Goal: Task Accomplishment & Management: Manage account settings

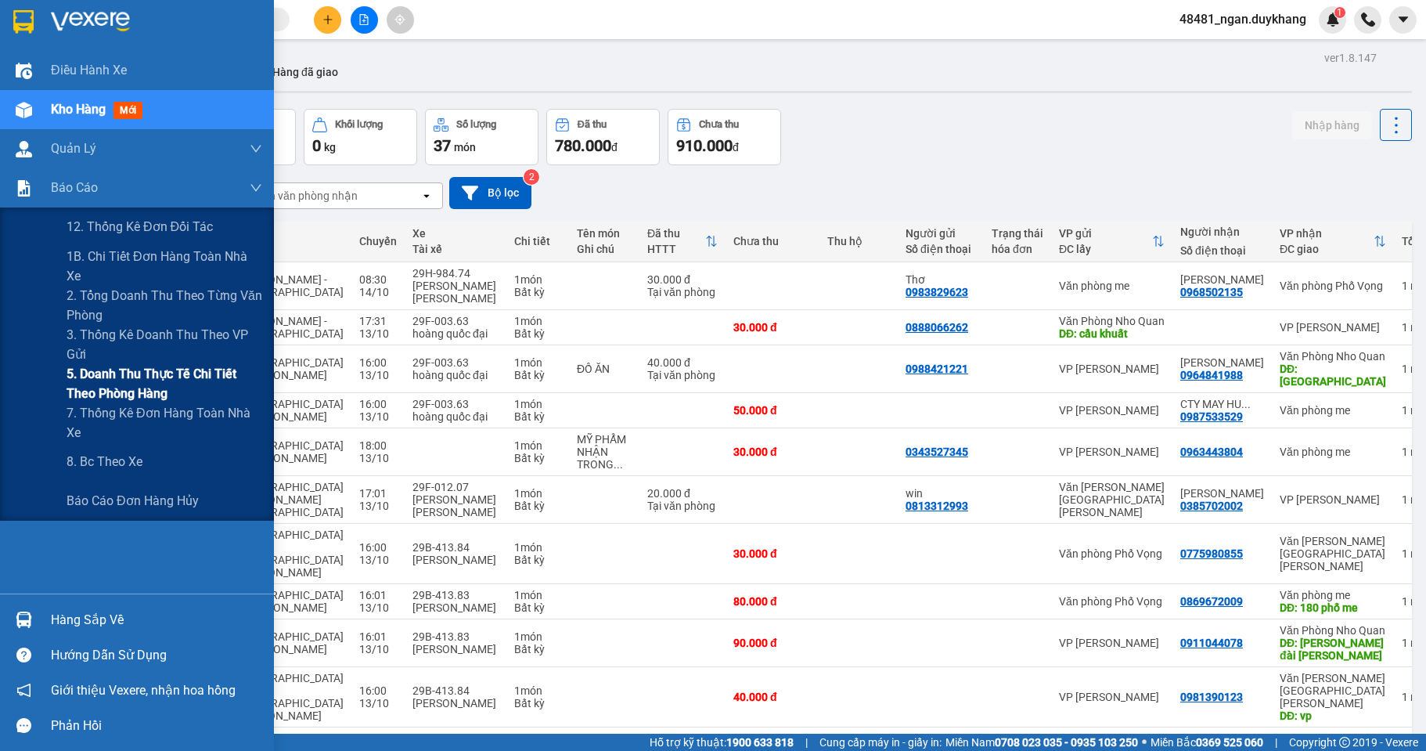
click at [67, 377] on span "5. Doanh thu thực tế chi tiết theo phòng hàng" at bounding box center [165, 383] width 196 height 39
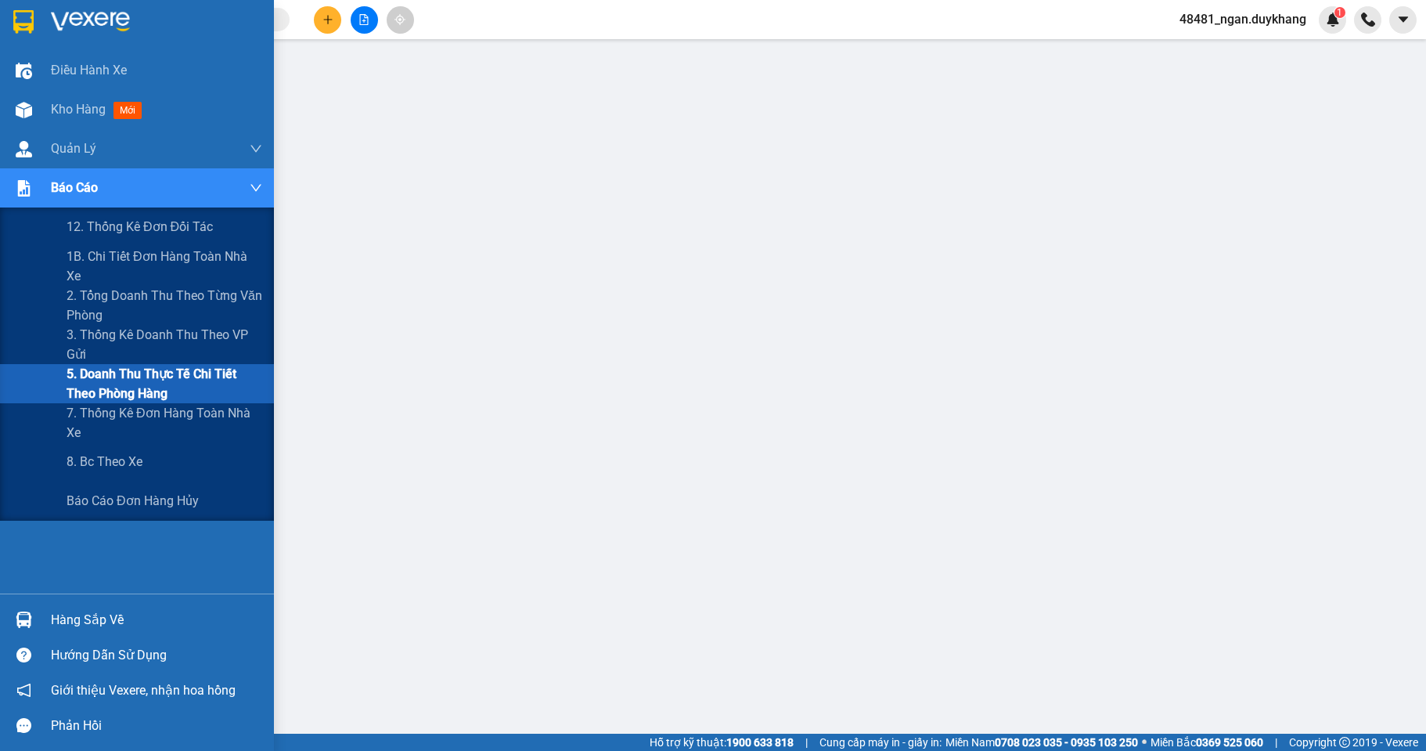
click at [99, 369] on span "5. Doanh thu thực tế chi tiết theo phòng hàng" at bounding box center [165, 383] width 196 height 39
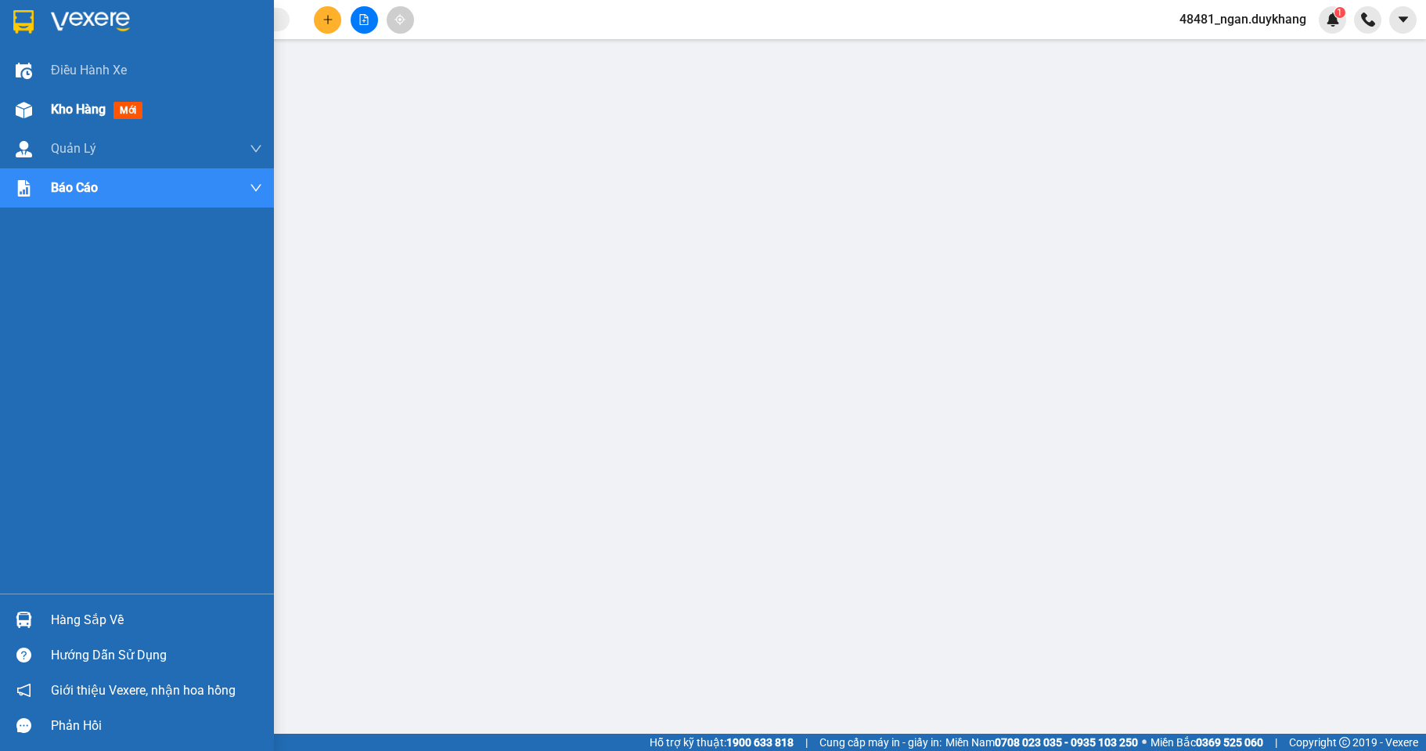
click at [21, 102] on img at bounding box center [24, 110] width 16 height 16
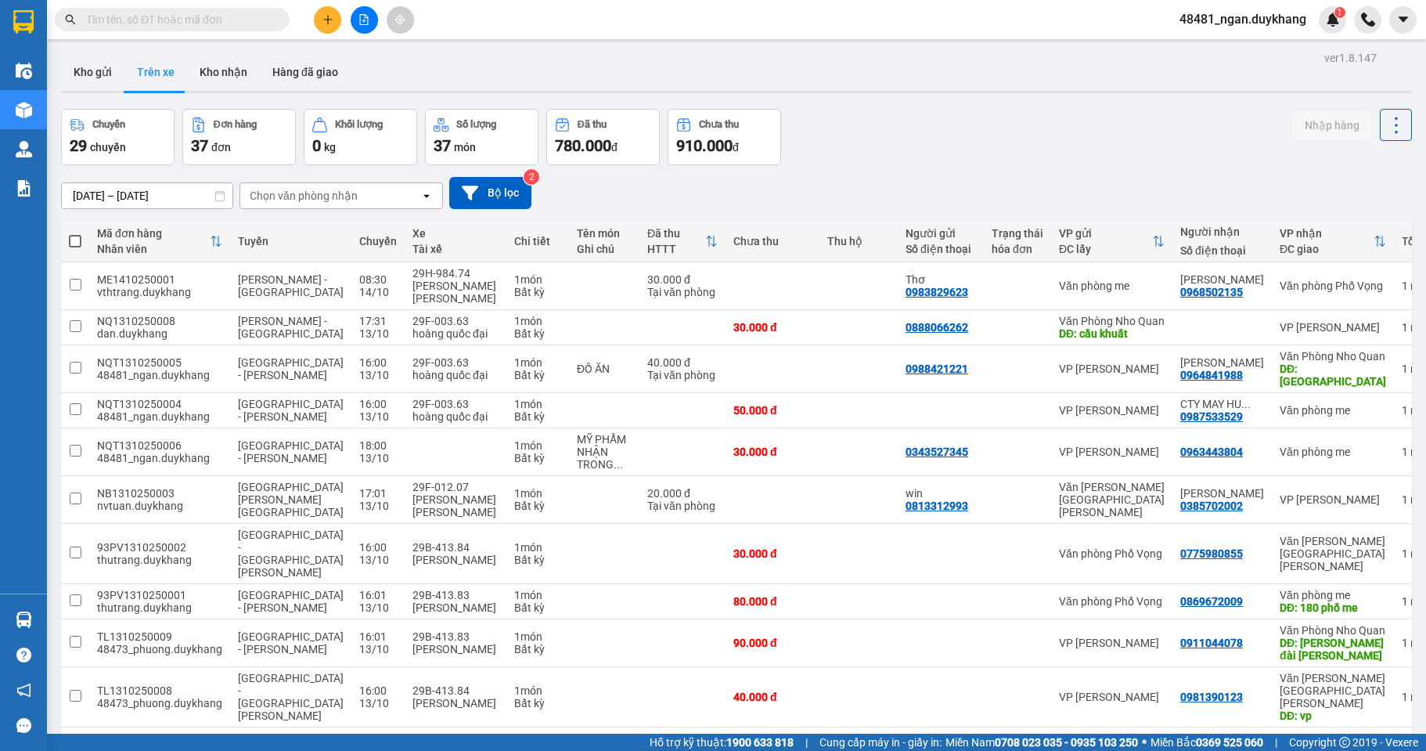
click at [163, 196] on input "[DATE] – [DATE]" at bounding box center [147, 195] width 171 height 25
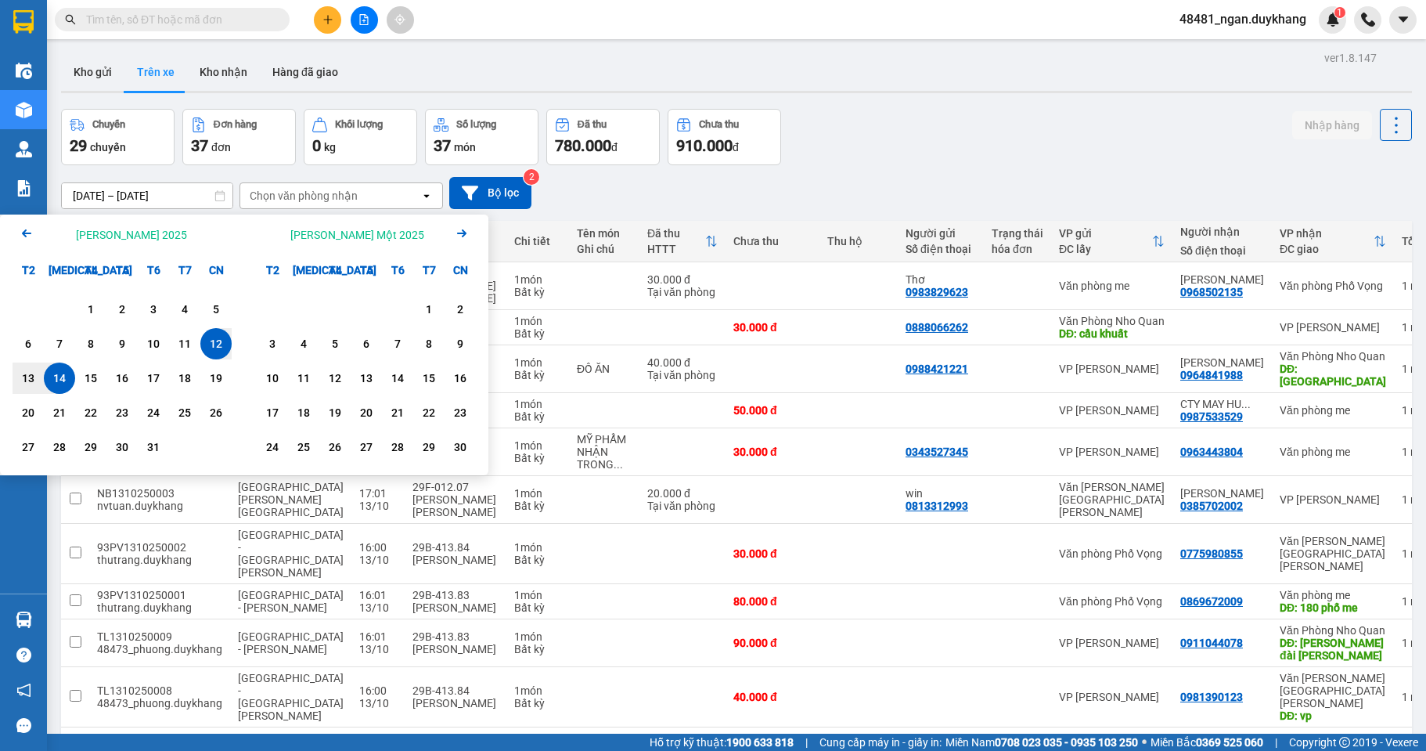
click at [54, 384] on div "14" at bounding box center [60, 378] width 22 height 19
type input "[DATE] – [DATE]"
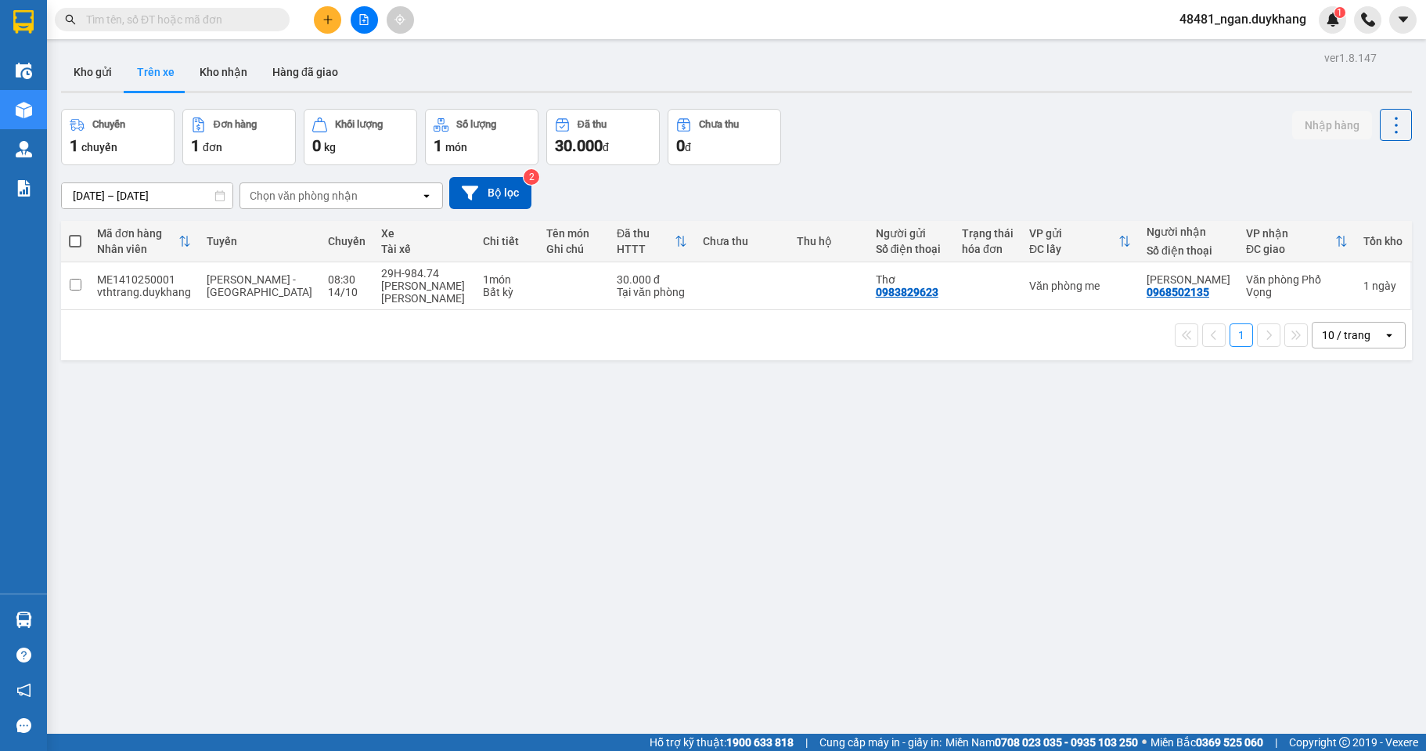
click at [846, 171] on div "[DATE] – [DATE] Press the down arrow key to interact with the calendar and sele…" at bounding box center [736, 193] width 1351 height 56
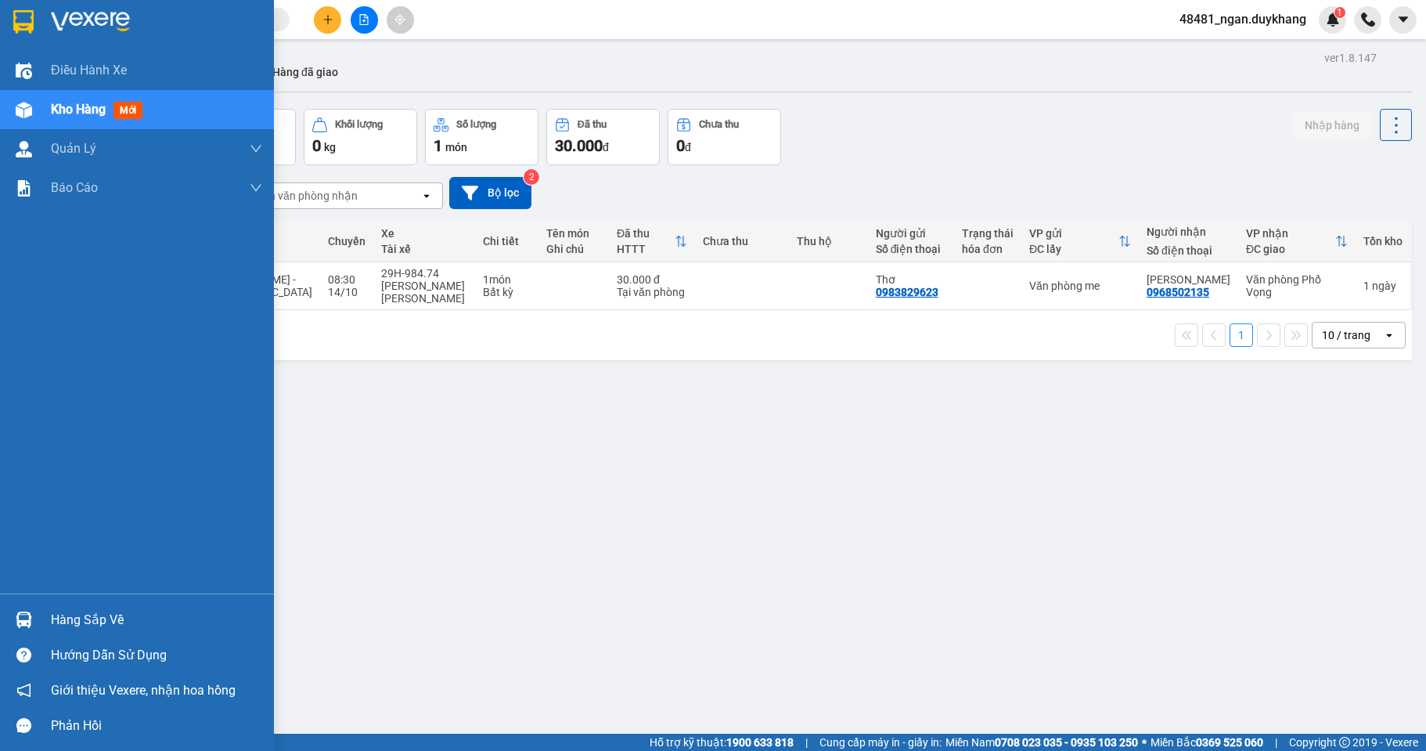
click at [41, 620] on div "Hàng sắp về" at bounding box center [137, 619] width 274 height 35
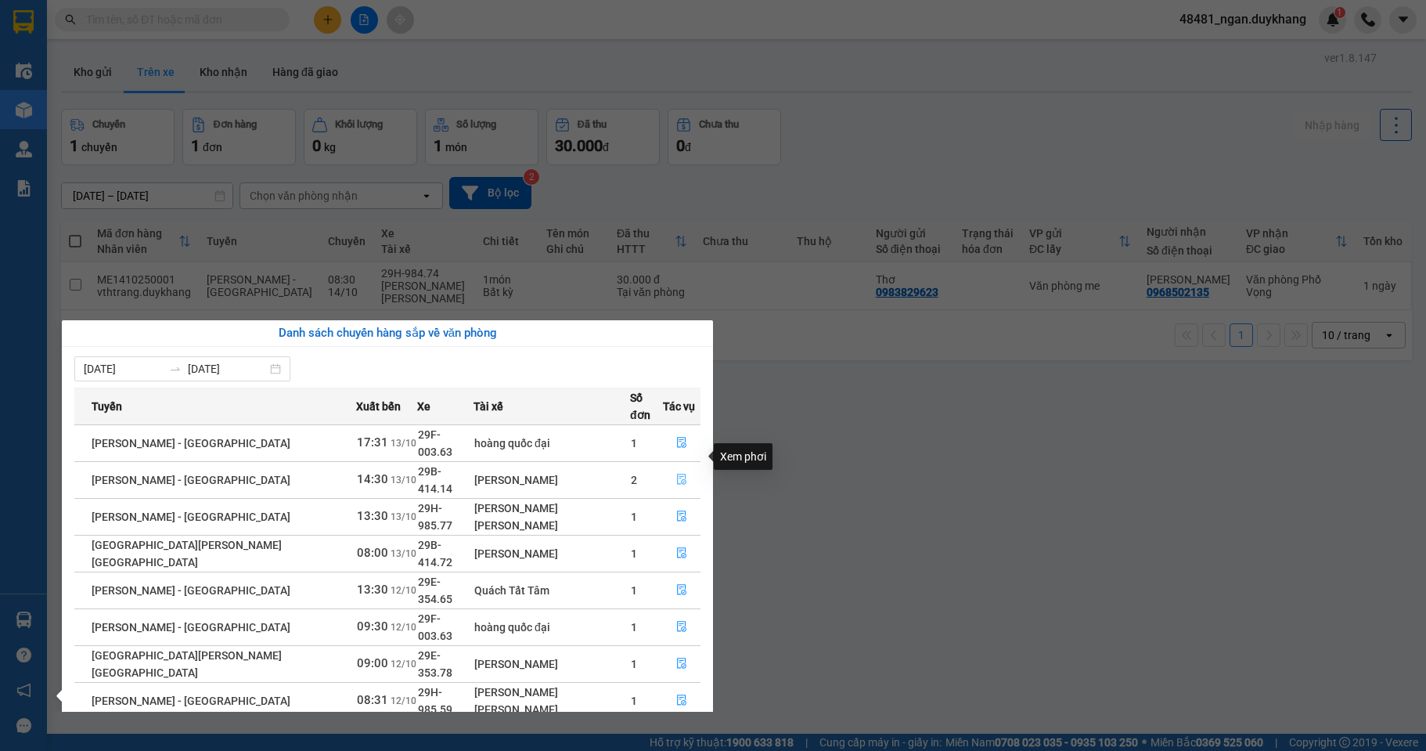
click at [665, 467] on button "button" at bounding box center [682, 479] width 36 height 25
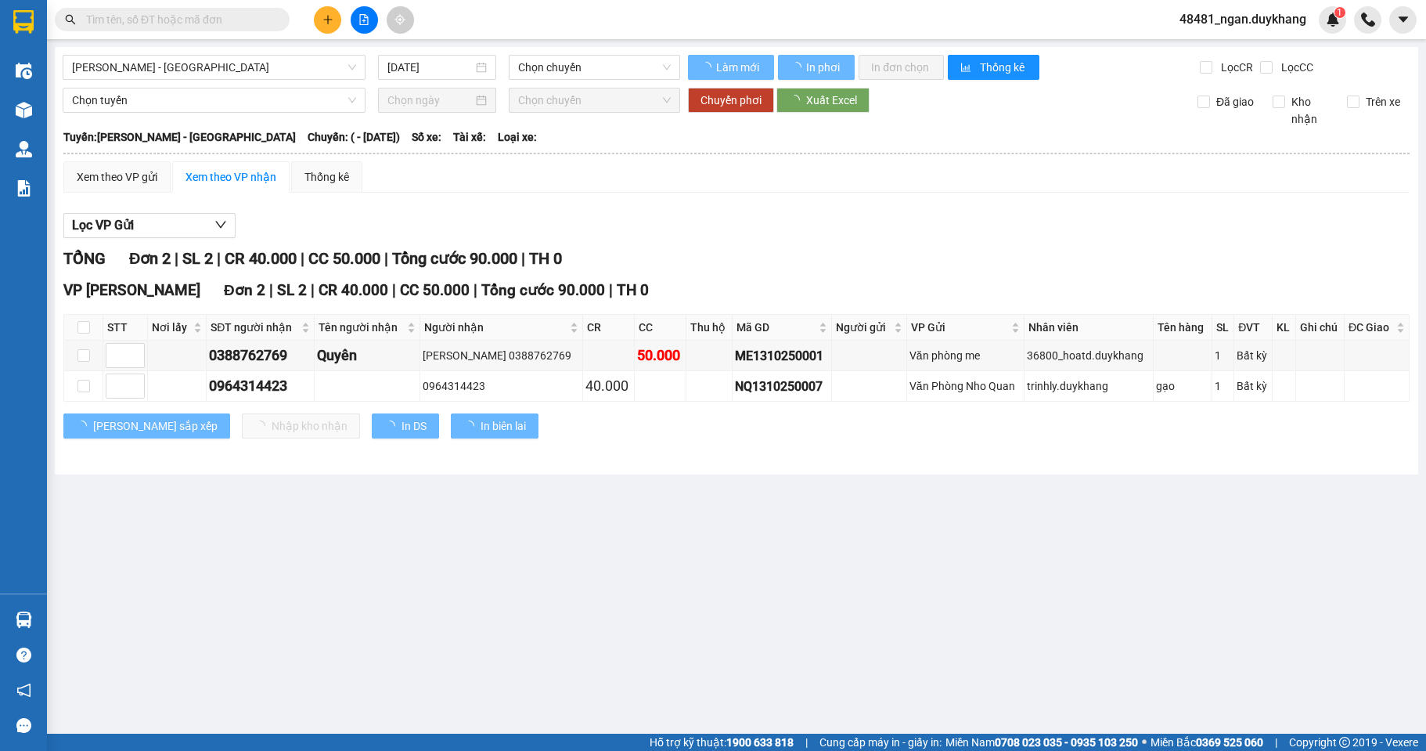
type input "[DATE]"
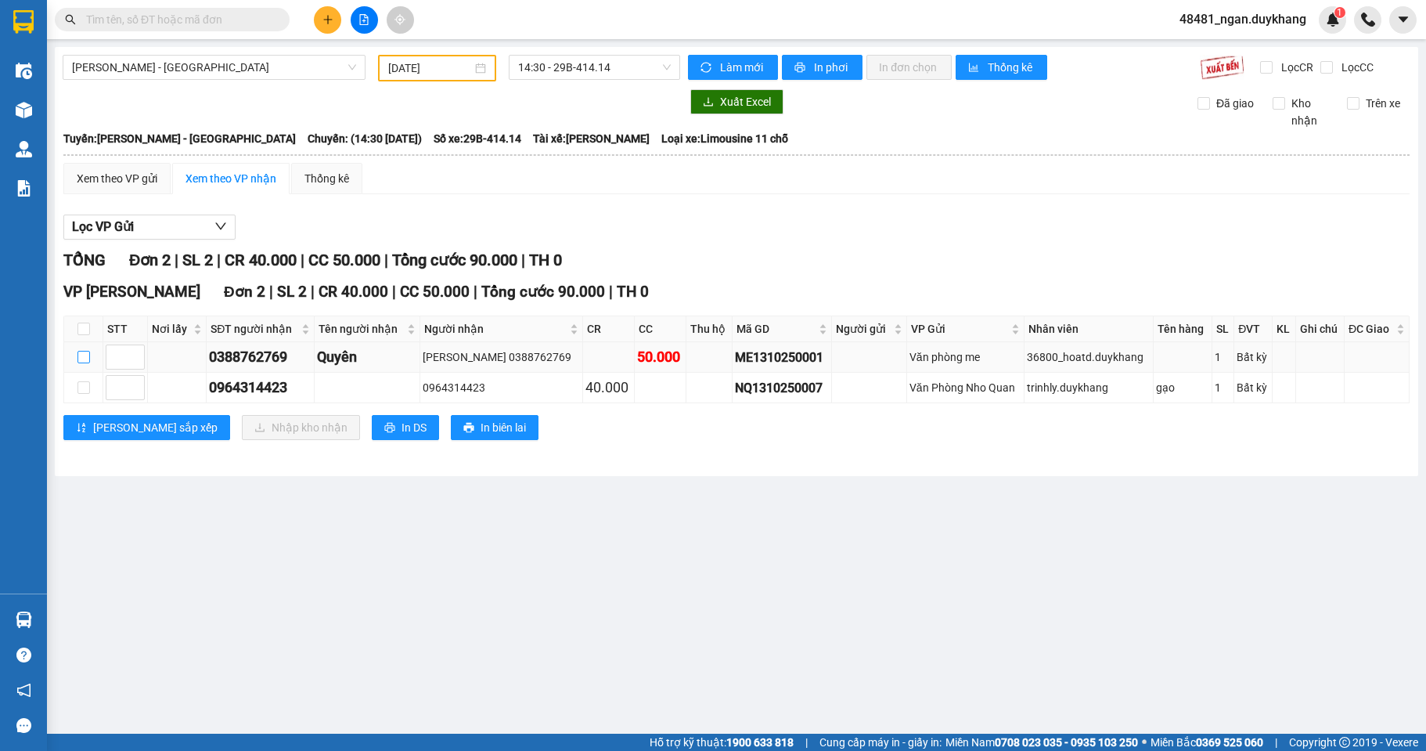
drag, startPoint x: 85, startPoint y: 358, endPoint x: 219, endPoint y: 409, distance: 143.2
click at [85, 359] on input "checkbox" at bounding box center [84, 357] width 13 height 13
checkbox input "true"
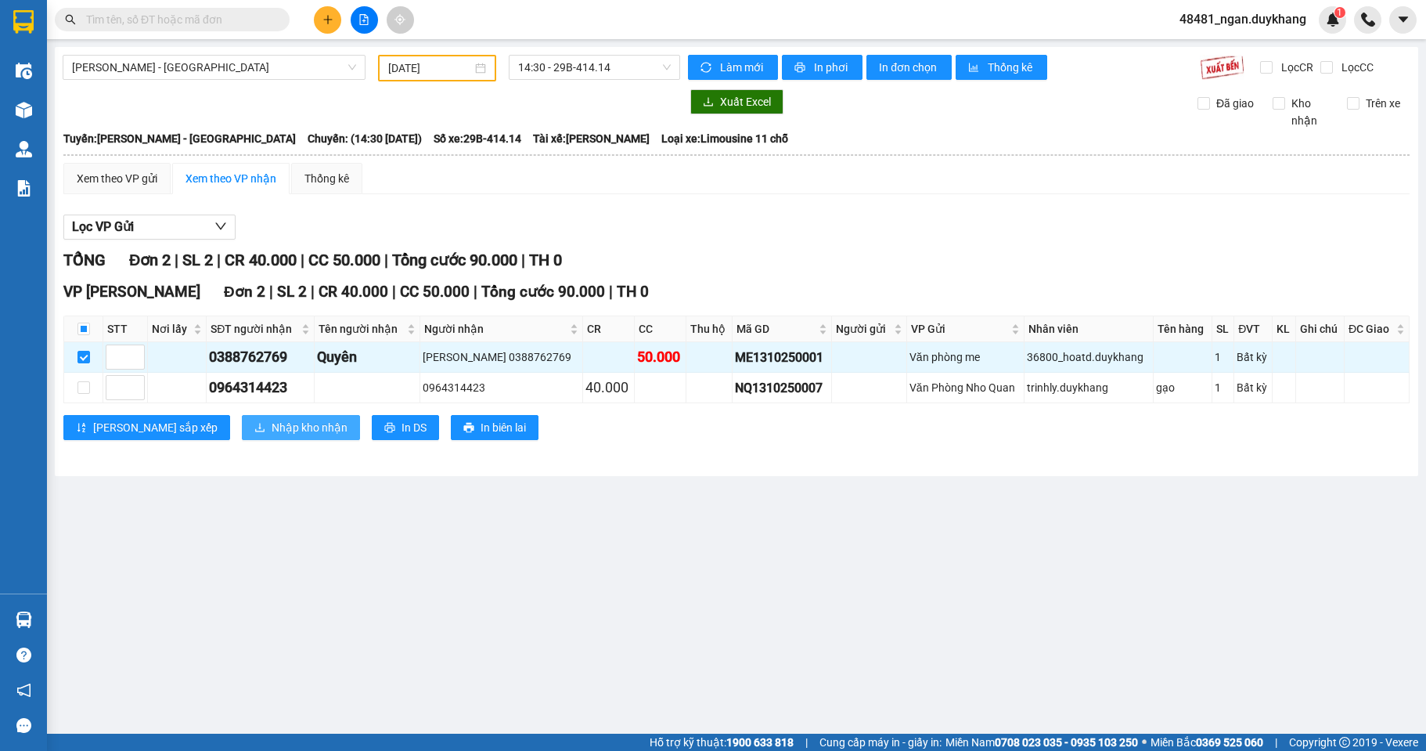
click at [272, 424] on span "Nhập kho nhận" at bounding box center [310, 427] width 76 height 17
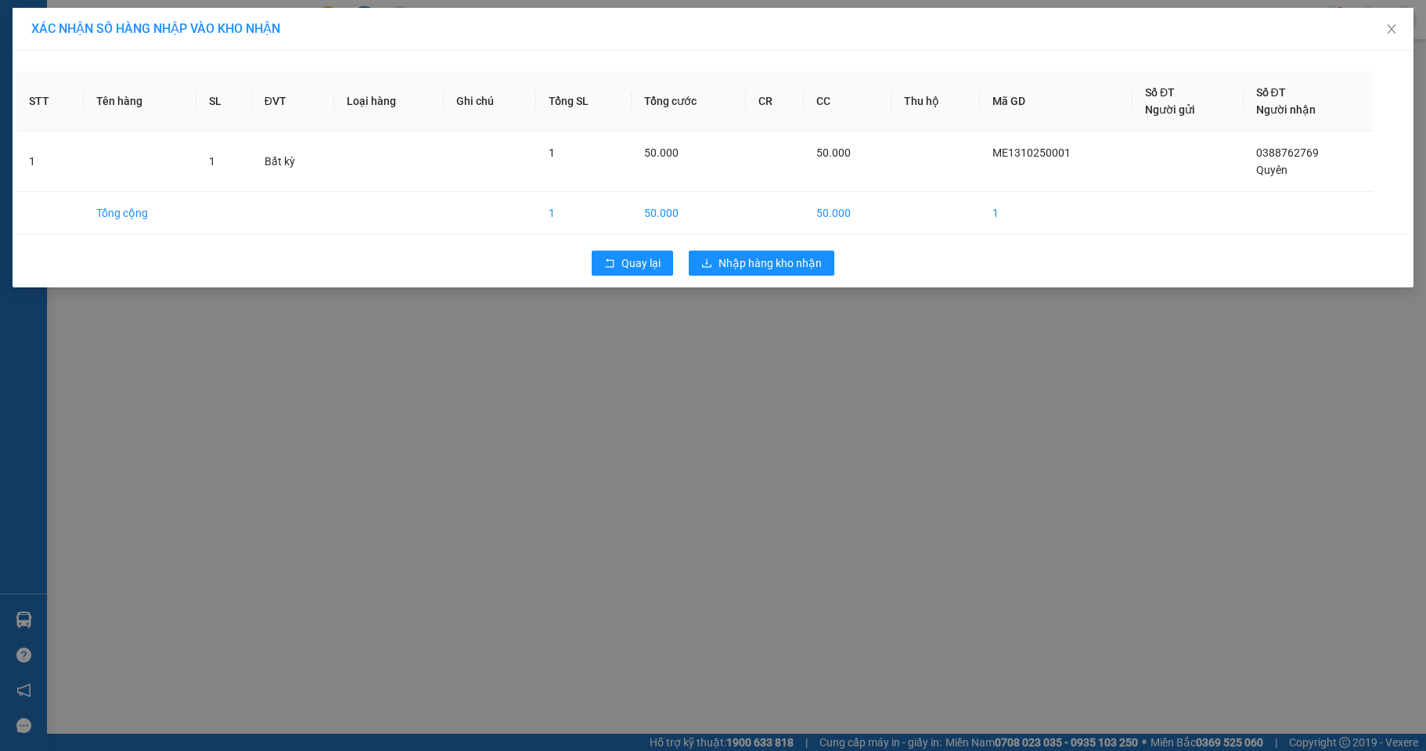
click at [795, 329] on div "XÁC [PERSON_NAME] SỐ HÀNG NHẬP VÀO [PERSON_NAME] STT Tên hàng SL ĐVT [PERSON_NA…" at bounding box center [713, 375] width 1426 height 751
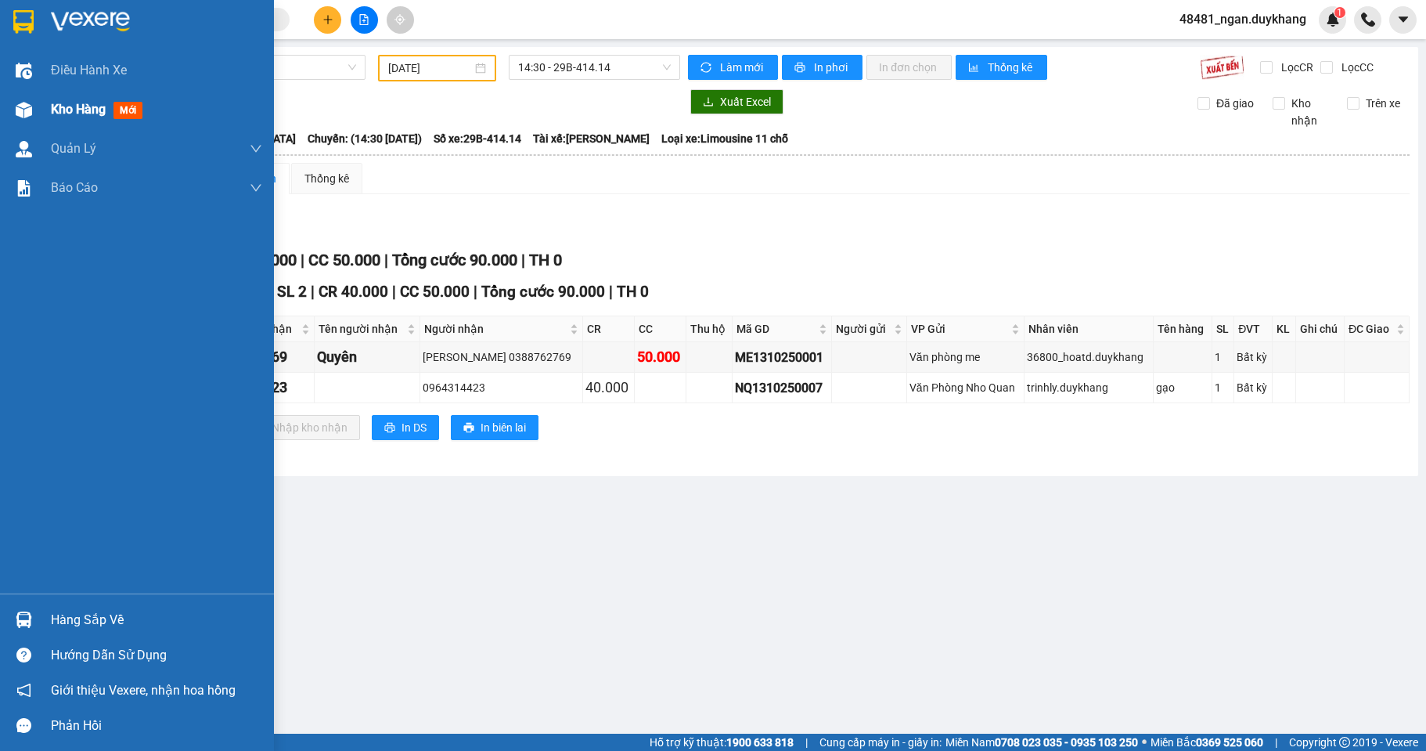
click at [41, 103] on div "Kho hàng mới" at bounding box center [137, 109] width 274 height 39
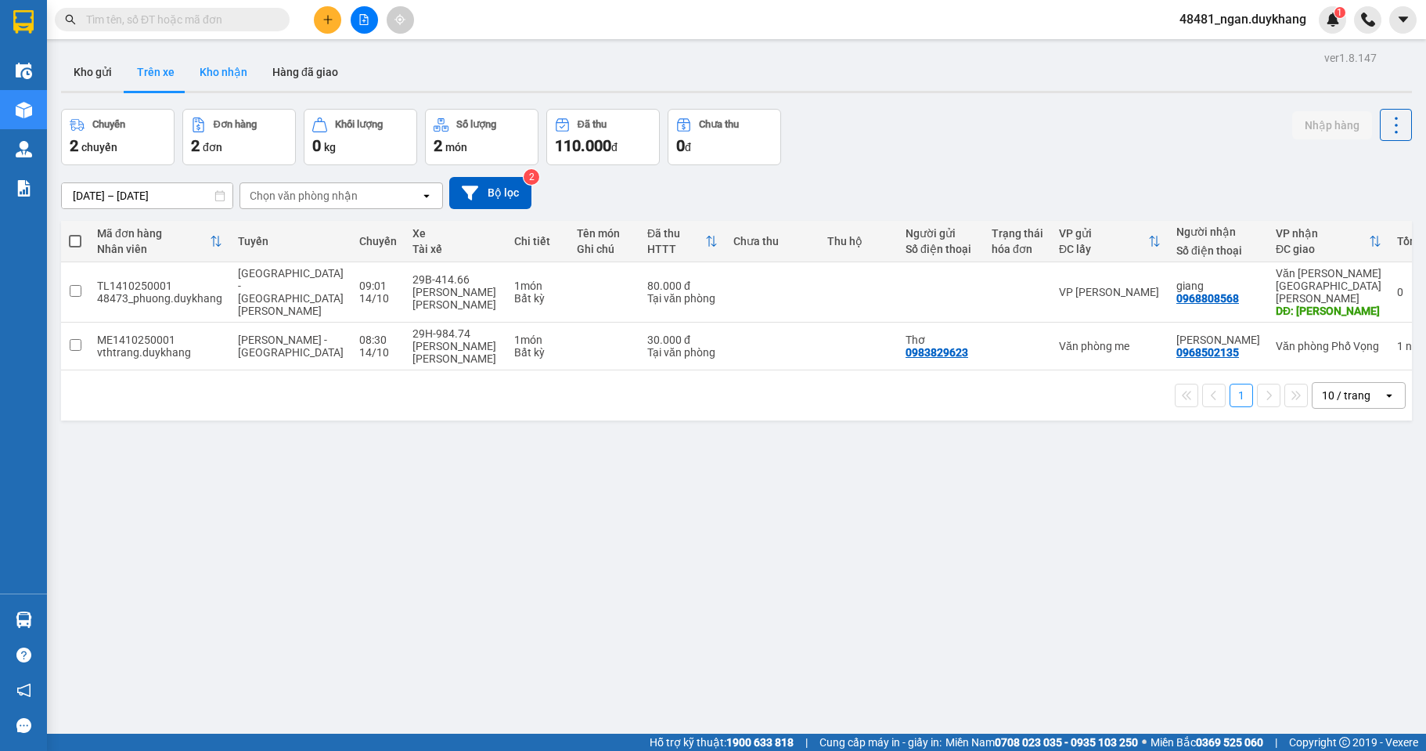
click at [250, 86] on button "Kho nhận" at bounding box center [223, 72] width 73 height 38
type input "[DATE] – [DATE]"
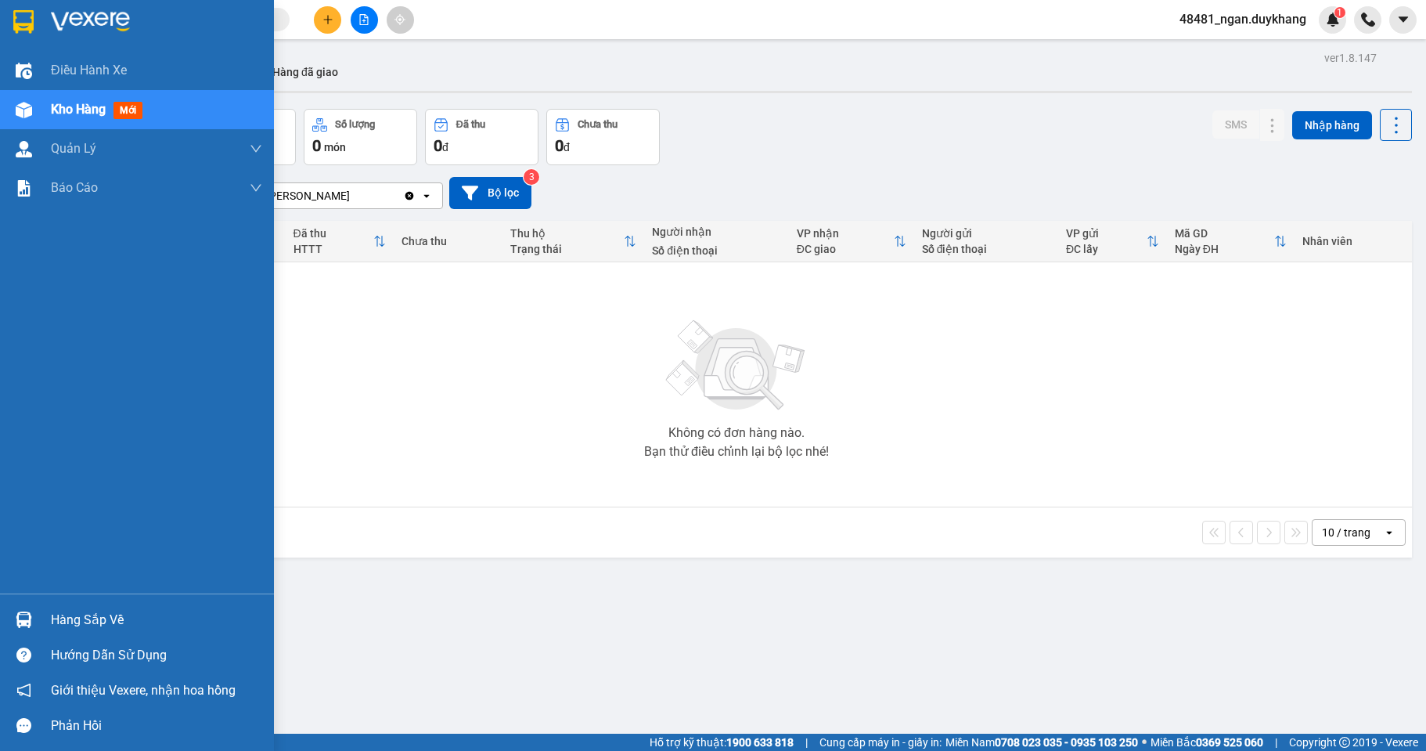
click at [40, 613] on div "Hàng sắp về" at bounding box center [137, 619] width 274 height 35
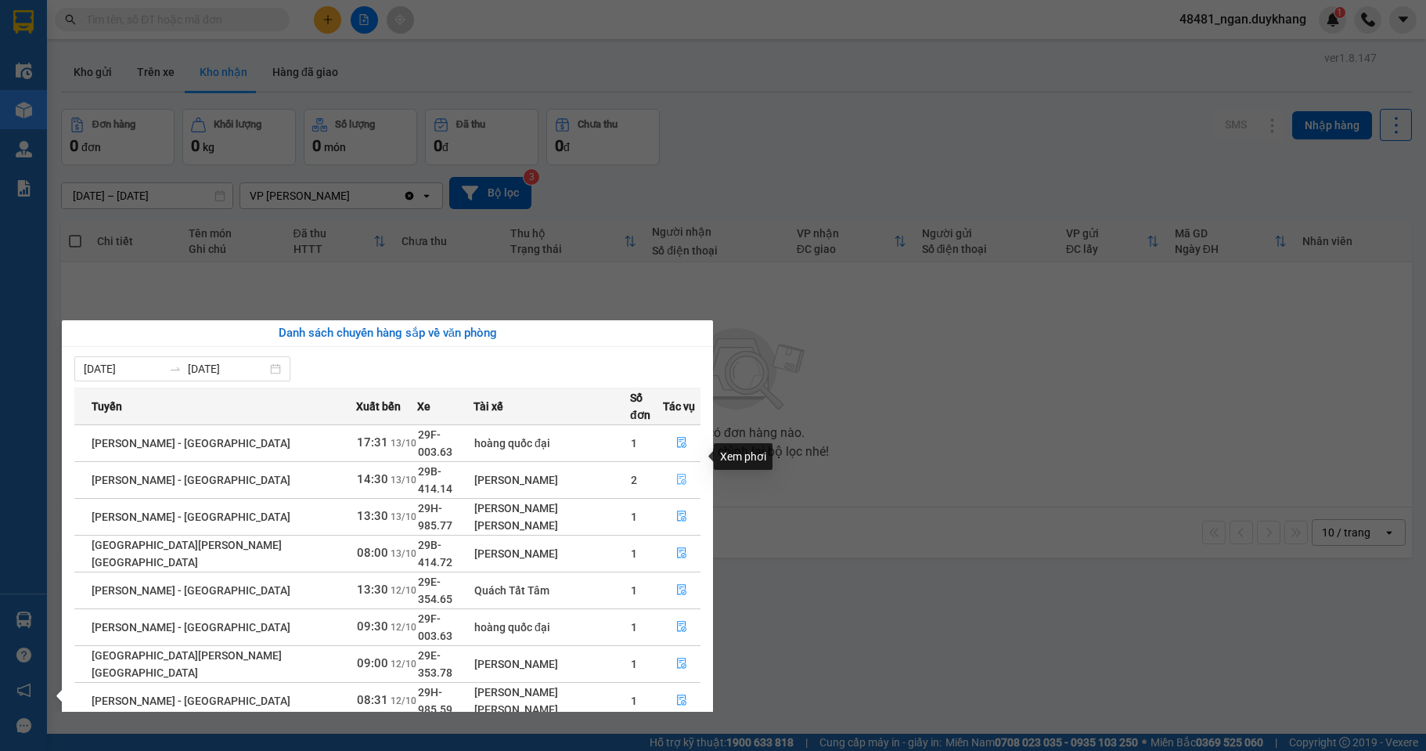
click at [680, 467] on button "button" at bounding box center [682, 479] width 36 height 25
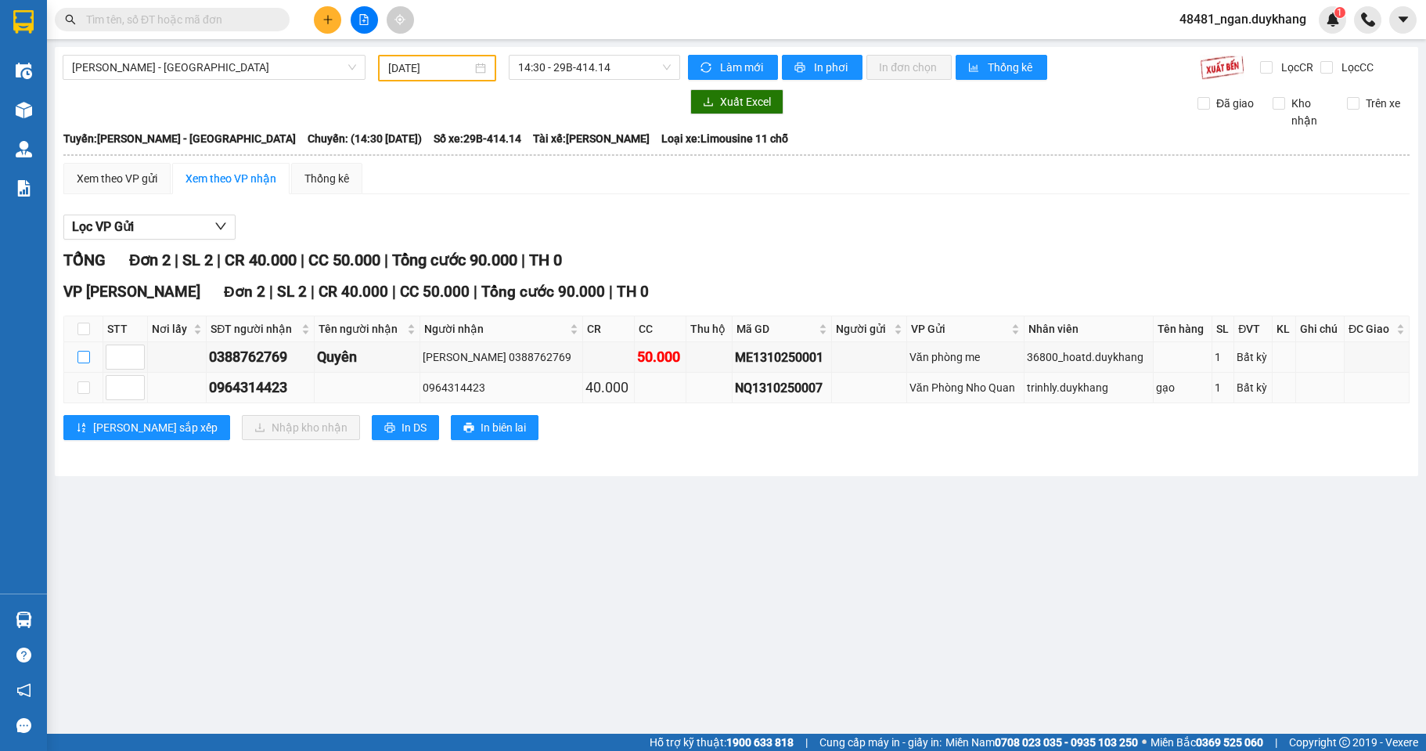
drag, startPoint x: 86, startPoint y: 354, endPoint x: 240, endPoint y: 390, distance: 158.4
click at [87, 355] on input "checkbox" at bounding box center [84, 357] width 13 height 13
checkbox input "true"
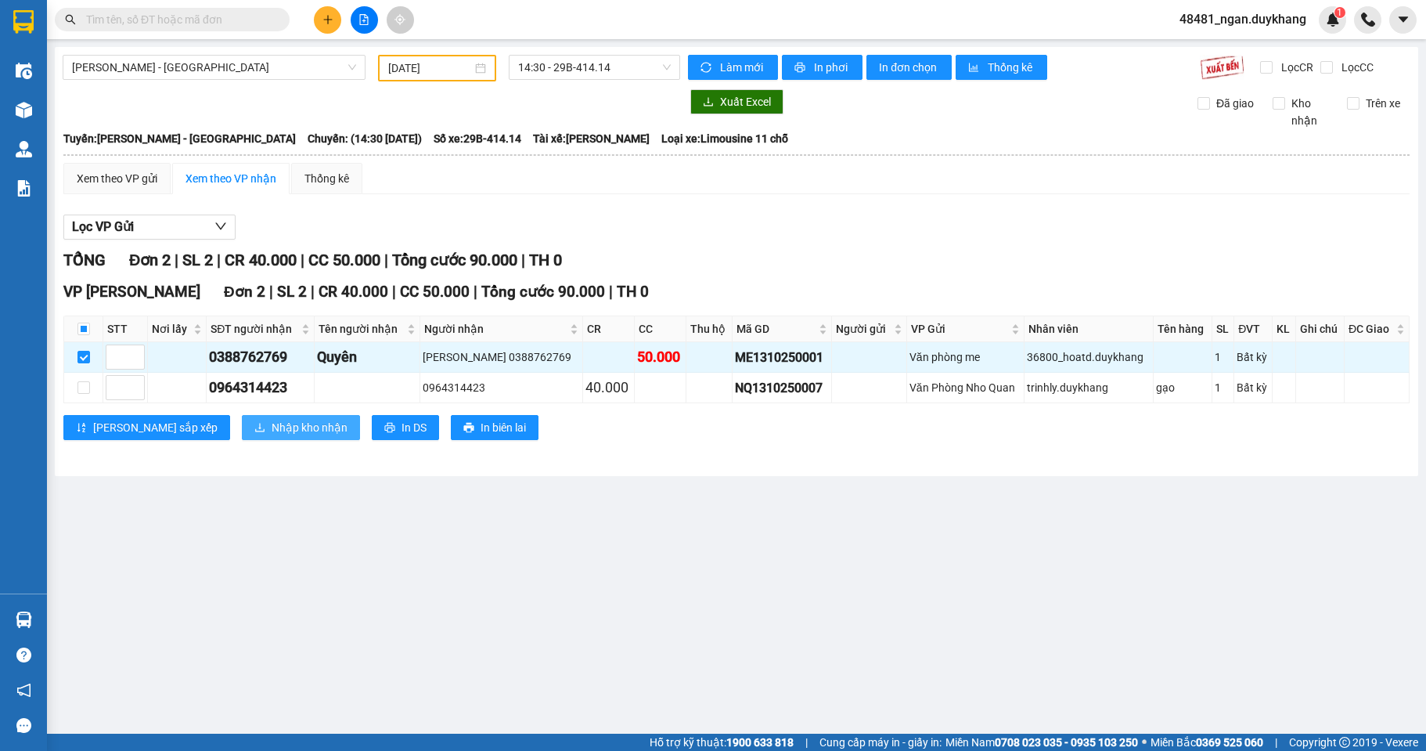
click at [264, 415] on button "Nhập kho nhận" at bounding box center [301, 427] width 118 height 25
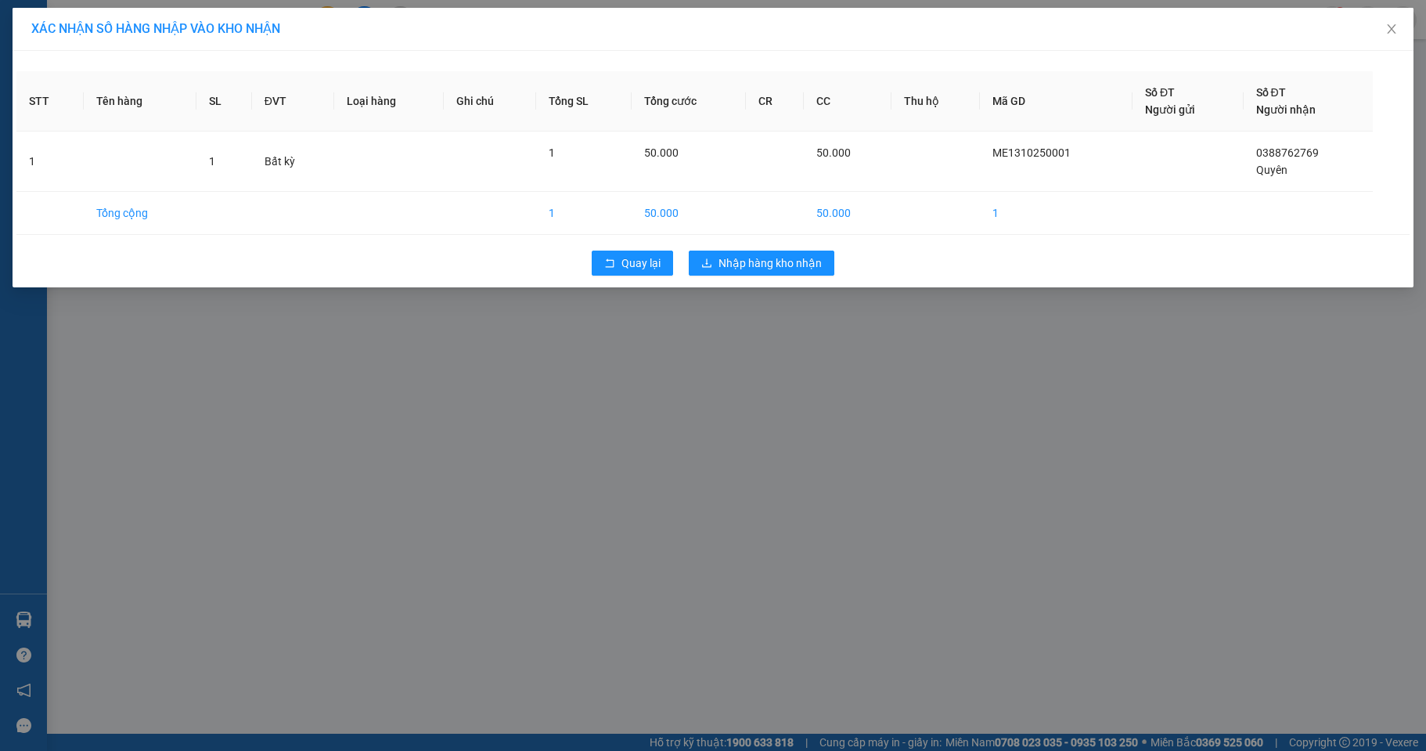
click at [264, 424] on div "XÁC [PERSON_NAME] SỐ HÀNG NHẬP VÀO [PERSON_NAME] STT Tên hàng SL ĐVT [PERSON_NA…" at bounding box center [713, 375] width 1426 height 751
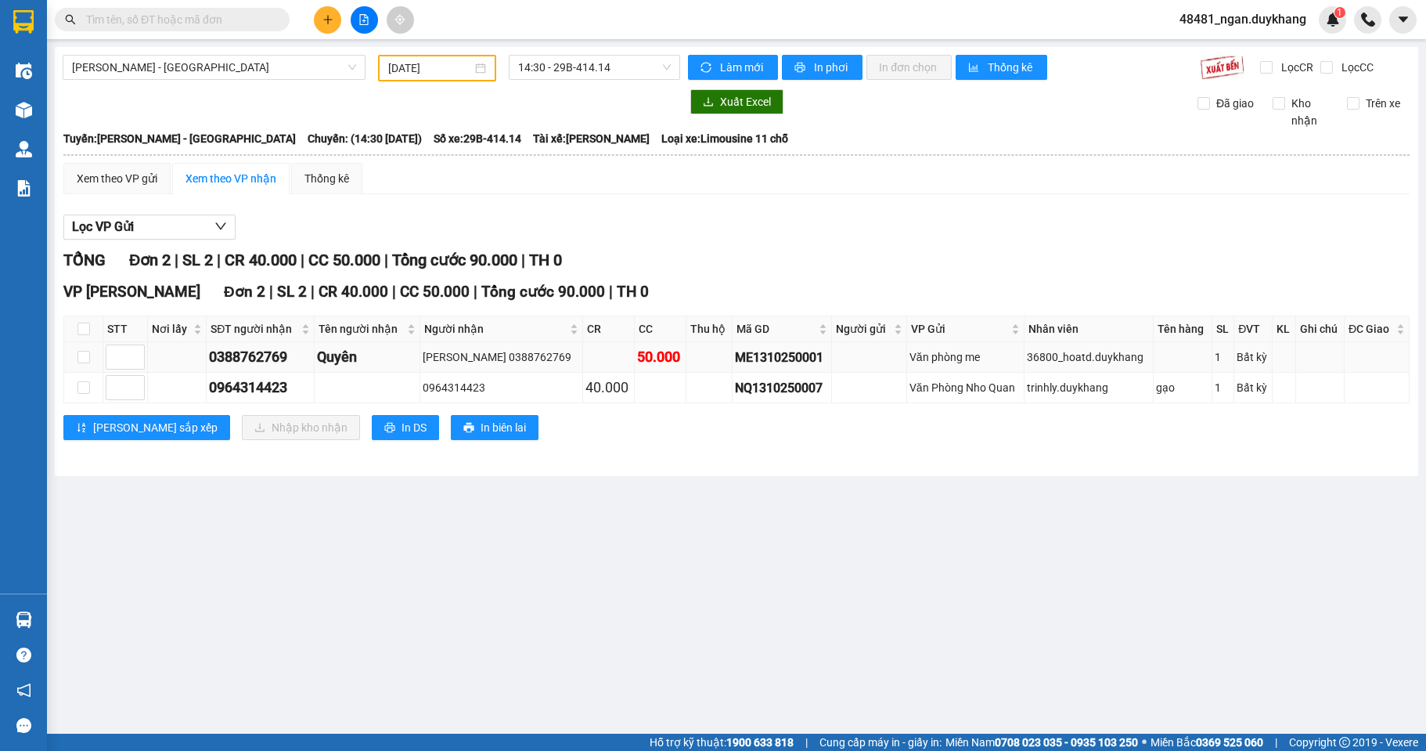
click at [90, 358] on td at bounding box center [83, 357] width 39 height 31
drag, startPoint x: 85, startPoint y: 359, endPoint x: 220, endPoint y: 418, distance: 146.9
click at [86, 359] on input "checkbox" at bounding box center [84, 357] width 13 height 13
checkbox input "true"
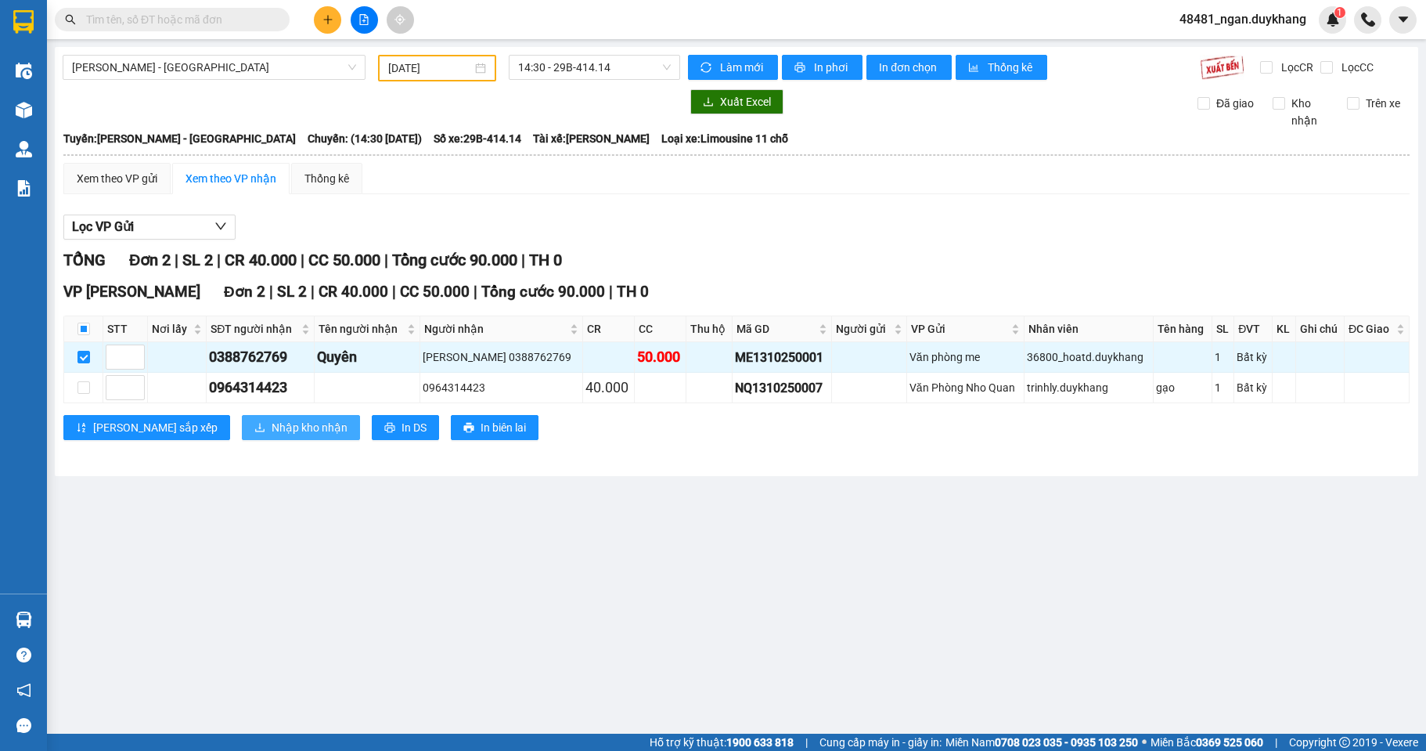
click at [272, 429] on span "Nhập kho nhận" at bounding box center [310, 427] width 76 height 17
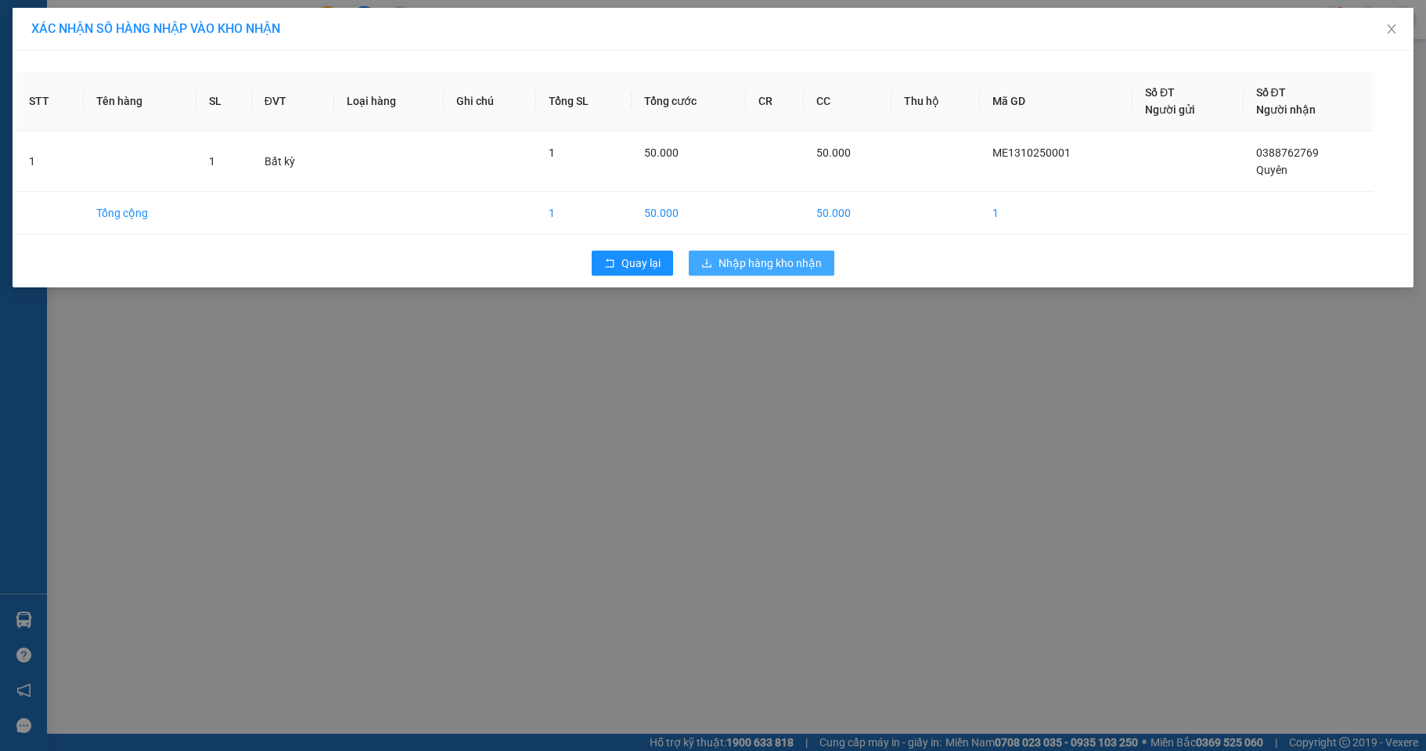
click at [766, 254] on span "Nhập hàng kho nhận" at bounding box center [770, 262] width 103 height 17
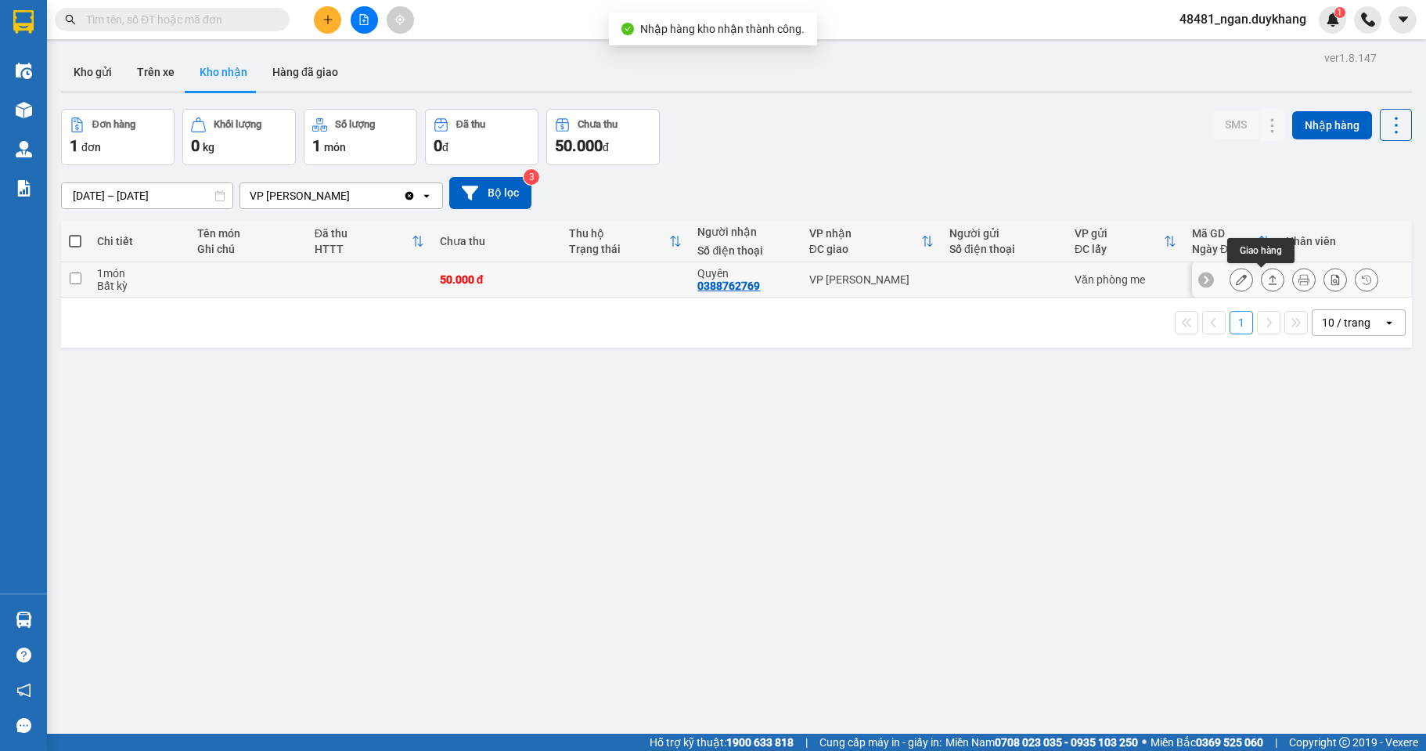
click at [1267, 282] on icon at bounding box center [1272, 279] width 11 height 11
click at [1231, 278] on button at bounding box center [1242, 279] width 22 height 27
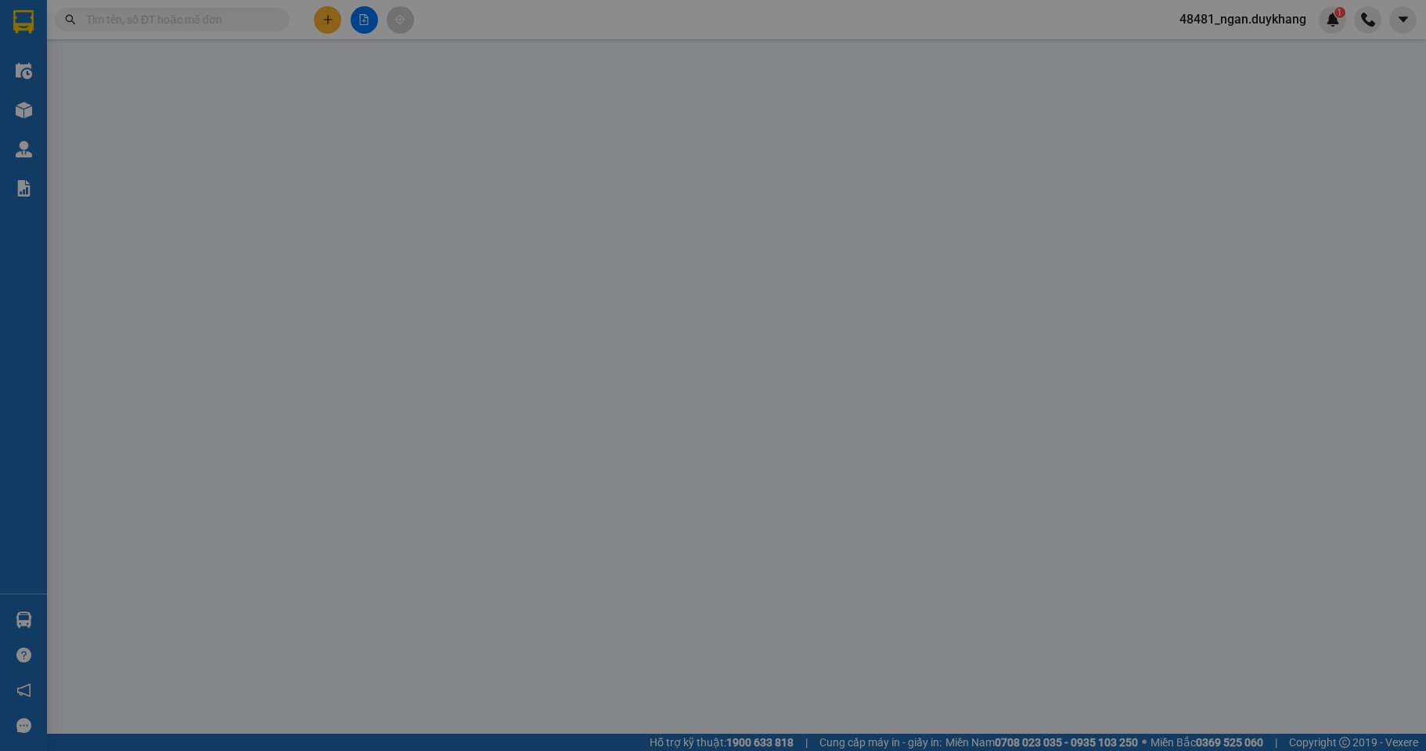
type input "0388762769"
type input "Quyên"
type input "0"
type input "50.000"
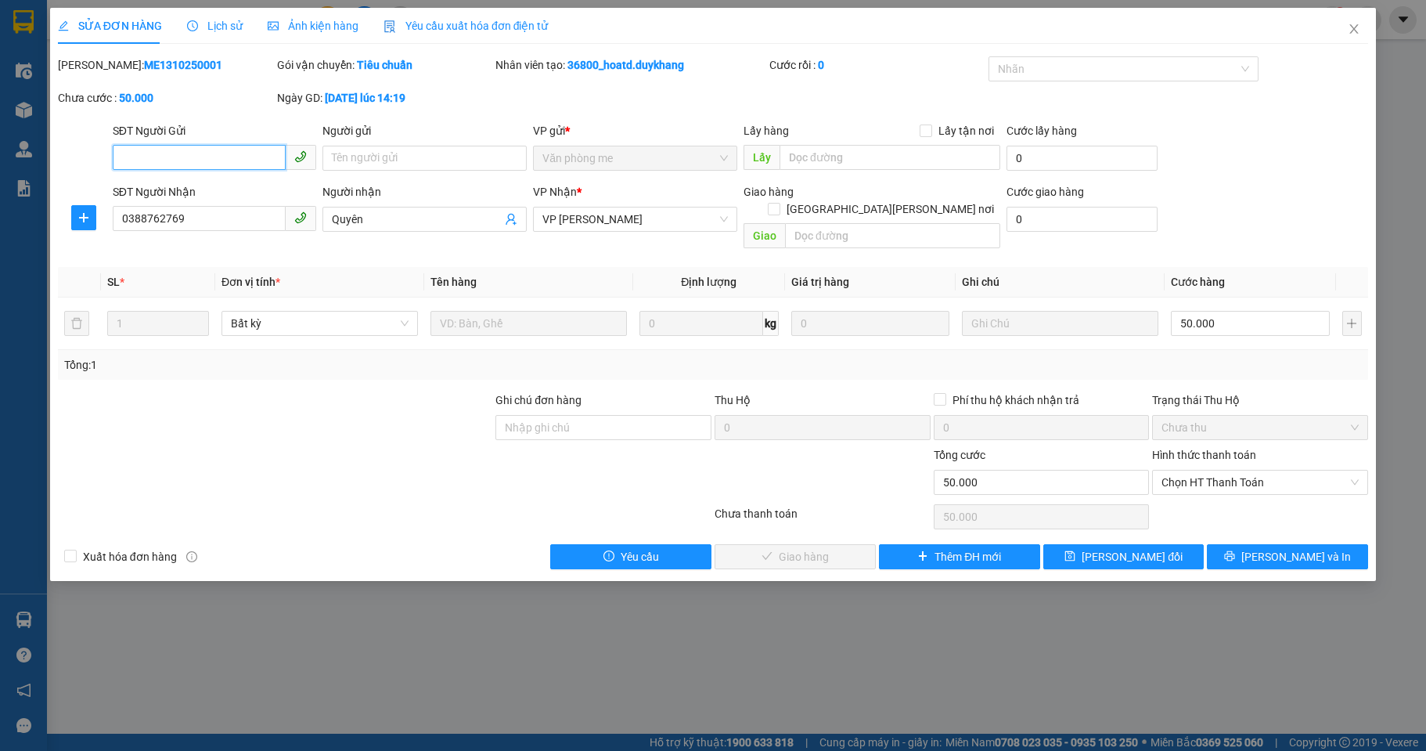
drag, startPoint x: 1229, startPoint y: 470, endPoint x: 1218, endPoint y: 480, distance: 15.0
click at [1226, 470] on span "Chọn HT Thanh Toán" at bounding box center [1260, 481] width 197 height 23
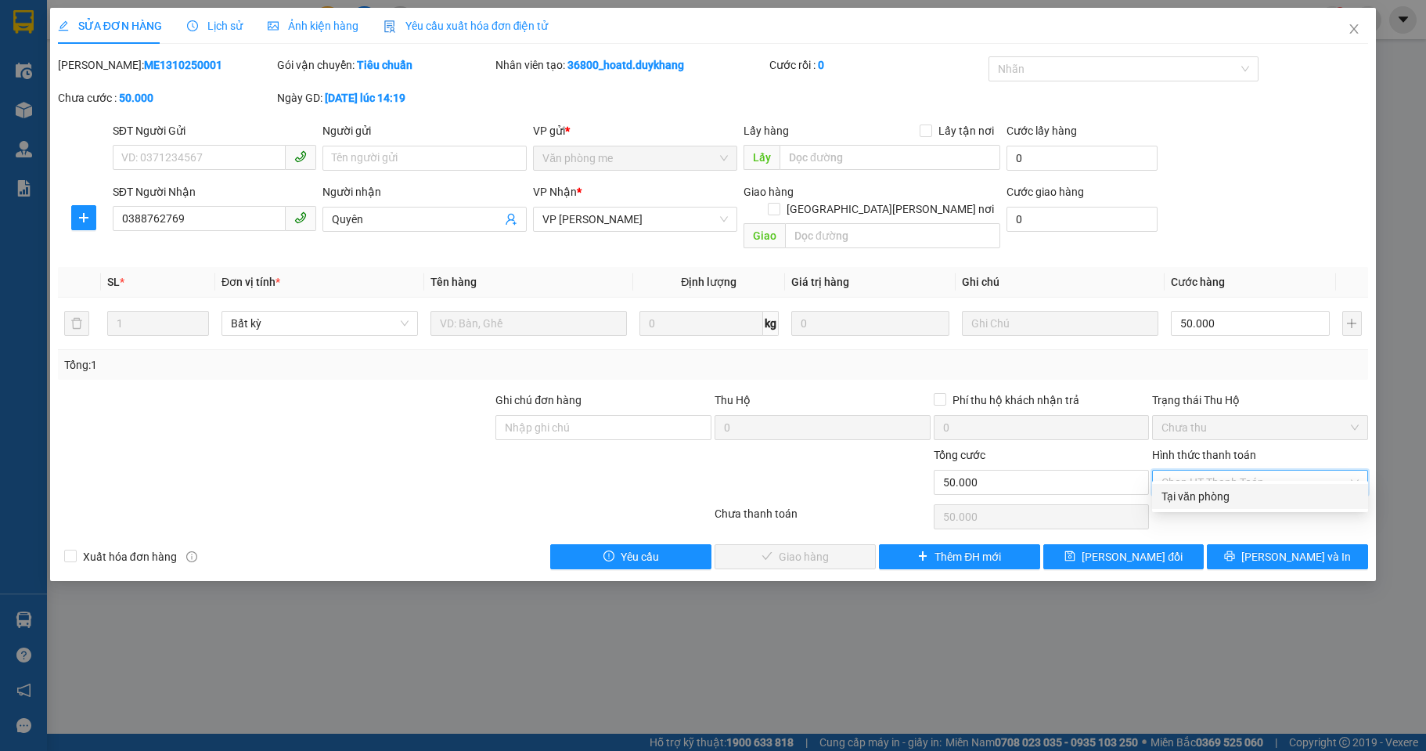
drag, startPoint x: 1212, startPoint y: 489, endPoint x: 990, endPoint y: 524, distance: 225.1
click at [1200, 491] on div "Tại văn phòng" at bounding box center [1260, 496] width 197 height 17
type input "0"
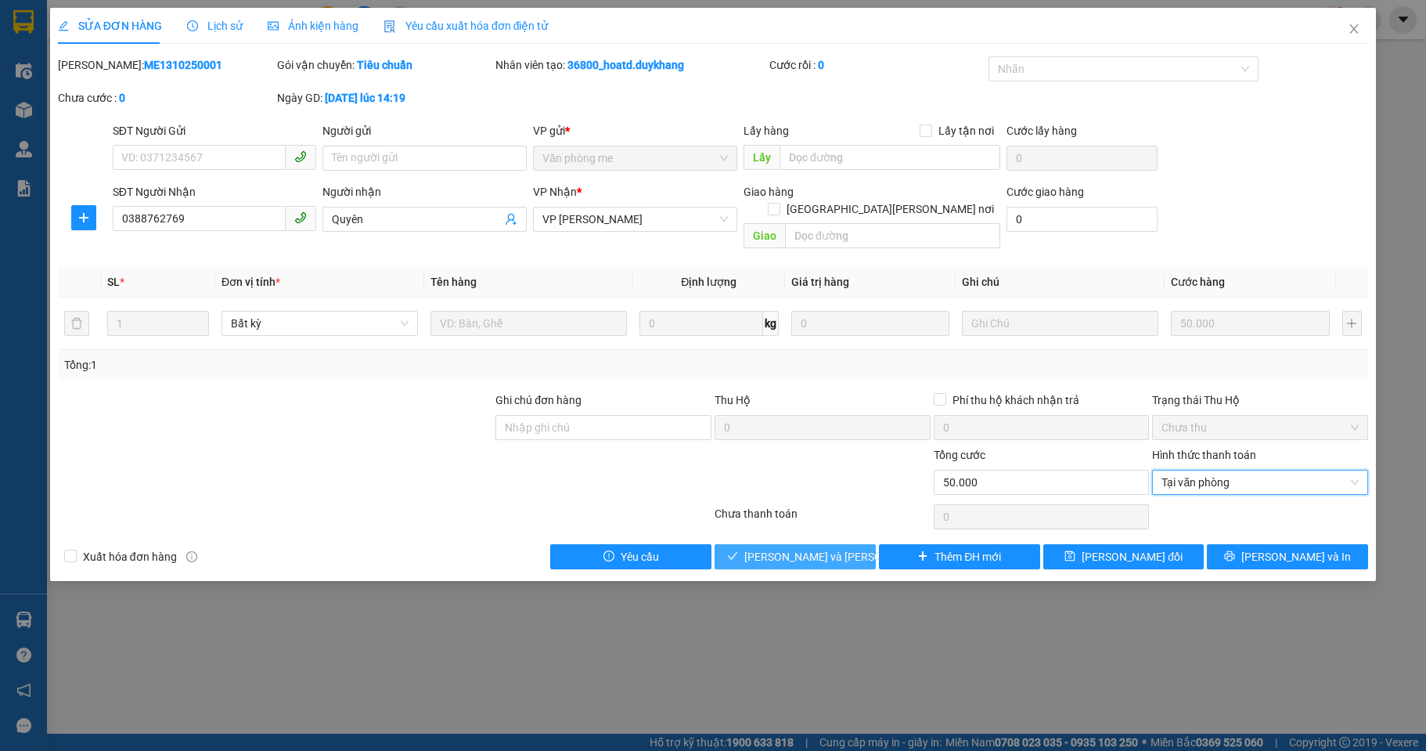
drag, startPoint x: 844, startPoint y: 541, endPoint x: 832, endPoint y: 535, distance: 13.3
click at [842, 548] on span "[PERSON_NAME] và [PERSON_NAME] hàng" at bounding box center [849, 556] width 211 height 17
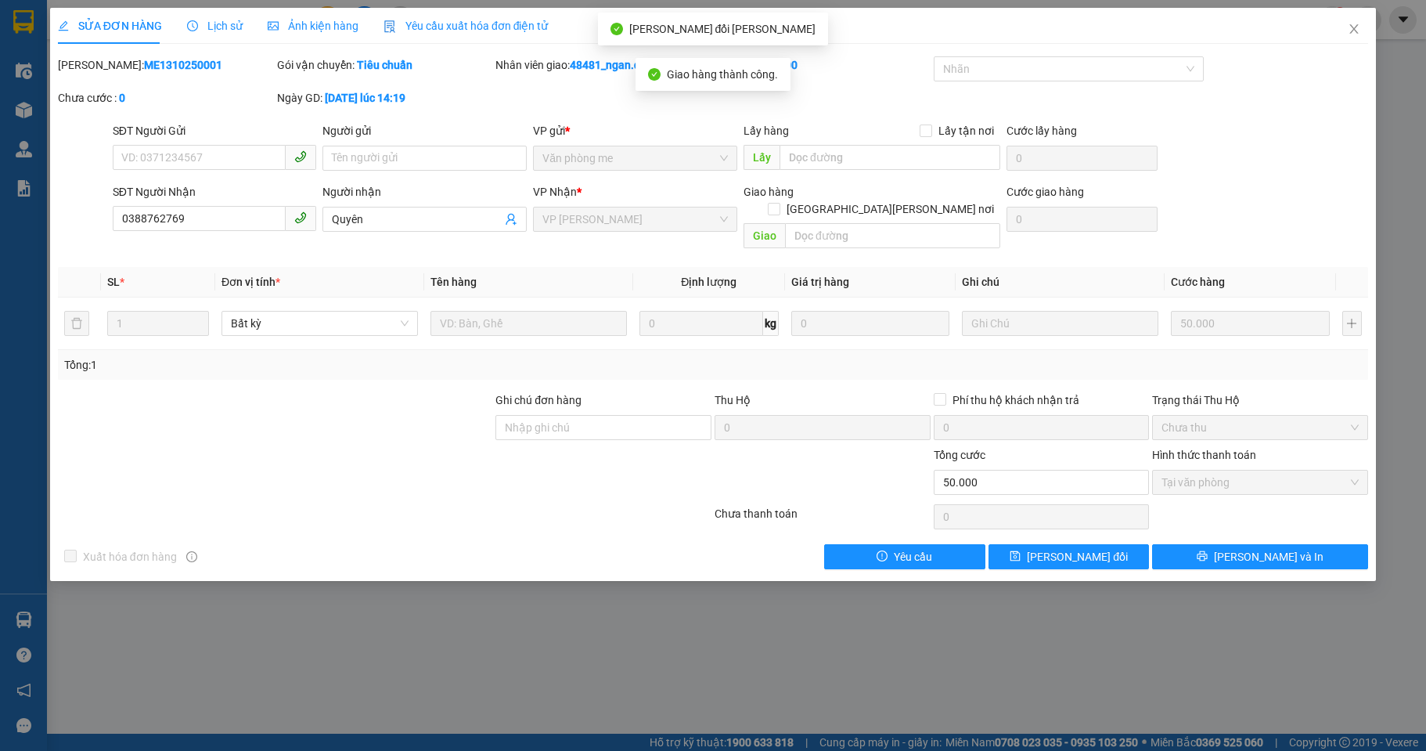
drag, startPoint x: 92, startPoint y: 67, endPoint x: 134, endPoint y: 67, distance: 42.3
click at [99, 67] on div "[PERSON_NAME]: ME1310250001" at bounding box center [166, 64] width 216 height 17
copy b "ME1310250001"
drag, startPoint x: 1355, startPoint y: 23, endPoint x: 1355, endPoint y: 4, distance: 18.8
click at [1355, 13] on span "Close" at bounding box center [1354, 30] width 44 height 44
